Goal: Find specific page/section: Find specific page/section

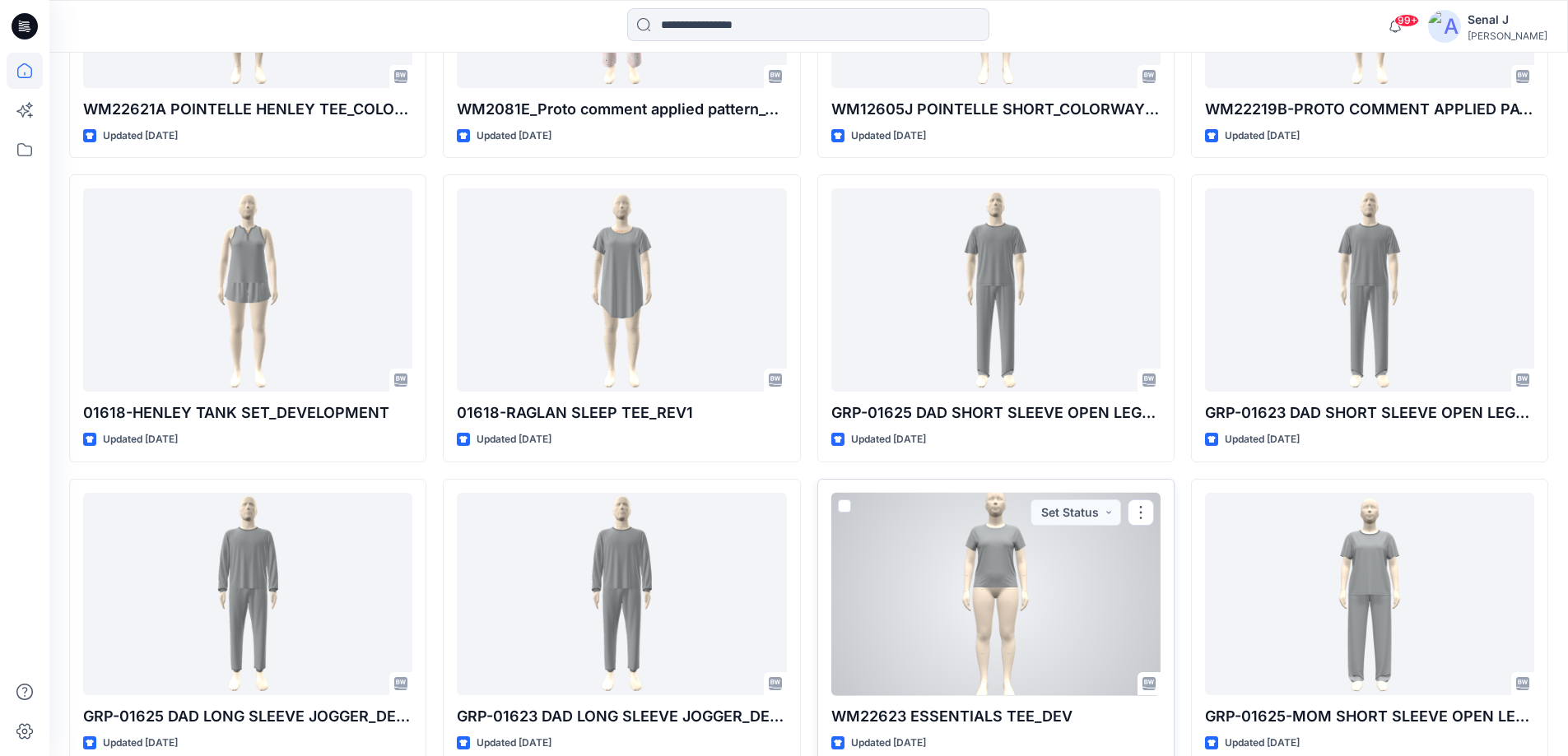
scroll to position [2027, 0]
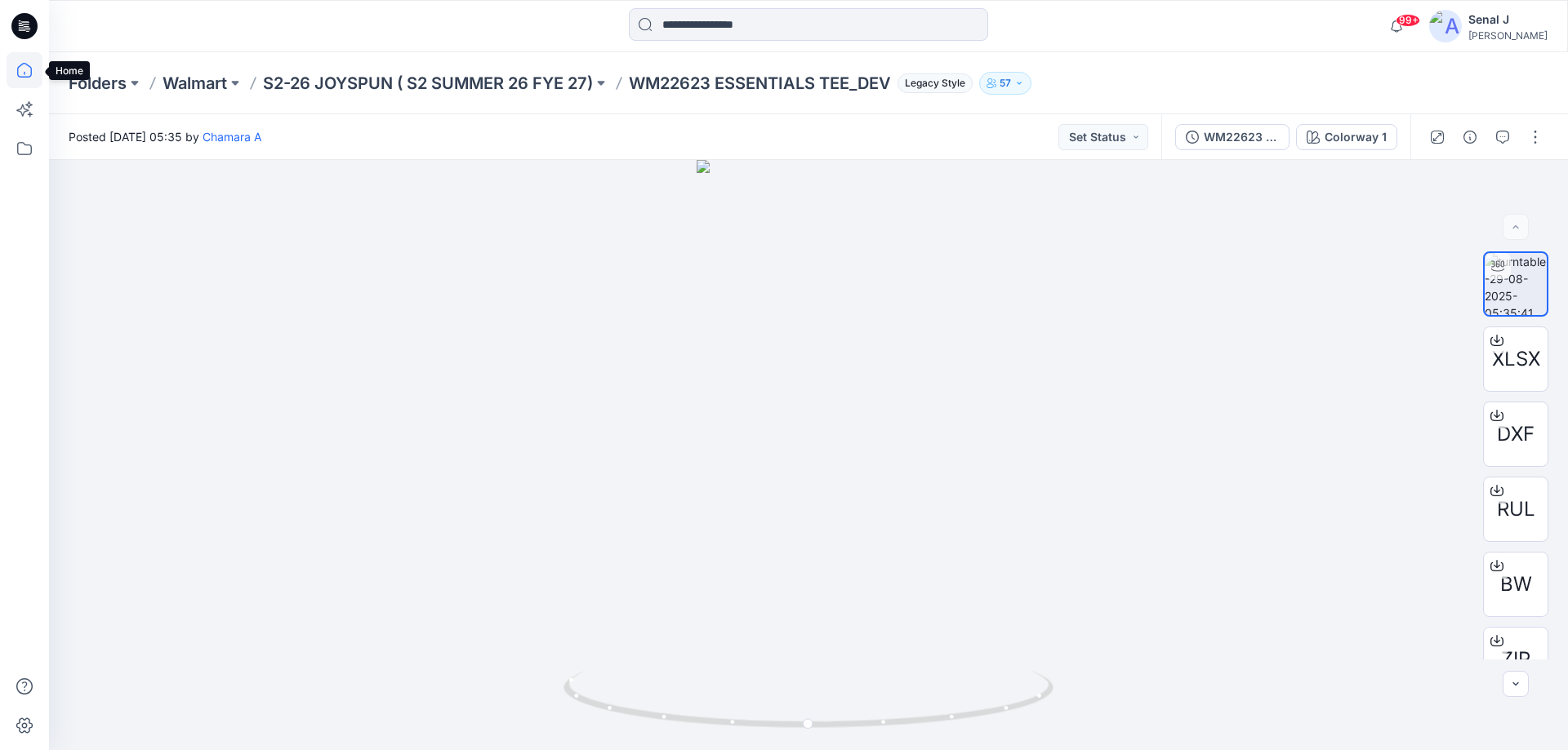
click at [34, 65] on icon at bounding box center [24, 70] width 36 height 36
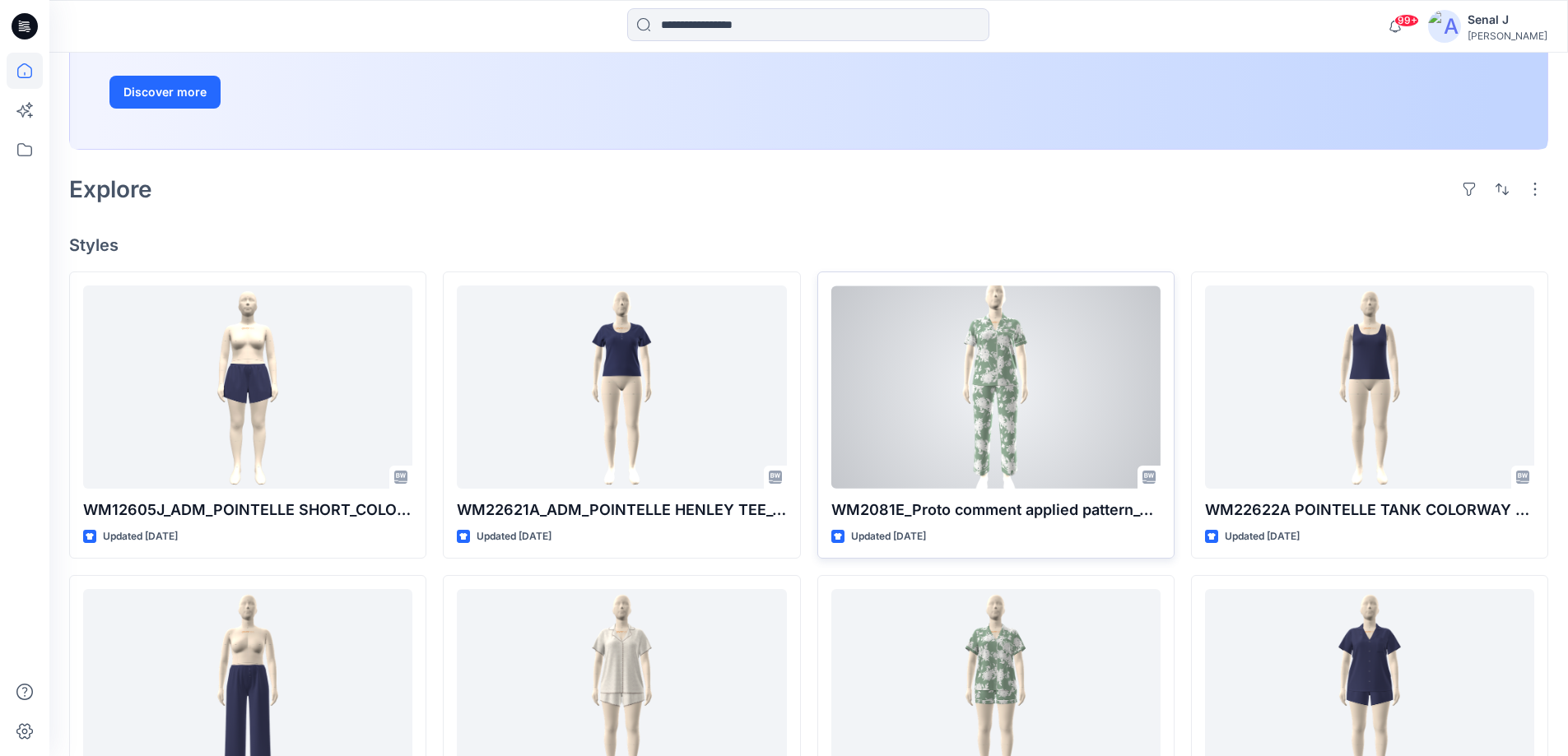
scroll to position [330, 0]
